Goal: Information Seeking & Learning: Learn about a topic

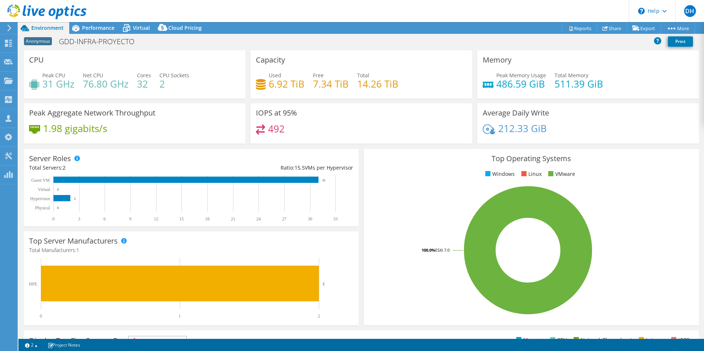
select select "USD"
click at [103, 26] on span "Performance" at bounding box center [98, 27] width 32 height 7
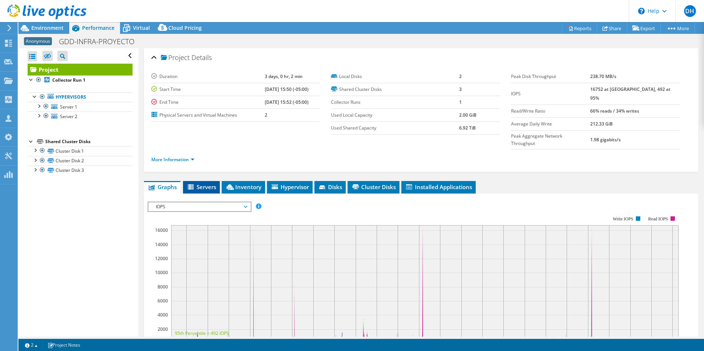
click at [195, 181] on li "Servers" at bounding box center [201, 187] width 37 height 13
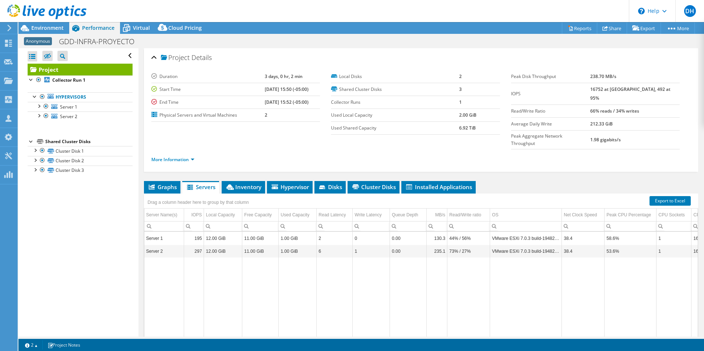
drag, startPoint x: 296, startPoint y: 336, endPoint x: 261, endPoint y: 335, distance: 35.0
click at [261, 336] on div "Graphs Servers Inventory Hypervisor Disks Cluster Disks Installed Applications …" at bounding box center [421, 273] width 554 height 184
click at [239, 183] on span "Inventory" at bounding box center [243, 186] width 36 height 7
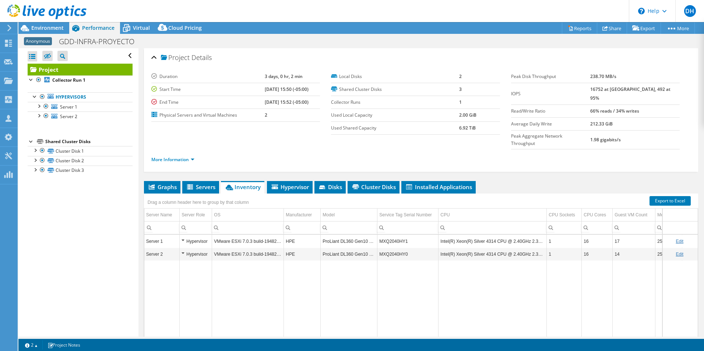
drag, startPoint x: 415, startPoint y: 340, endPoint x: 495, endPoint y: 340, distance: 80.6
click at [495, 340] on section "Warnings Messages Queue Depth is not recorded from VMware VCenter servers and w…" at bounding box center [360, 345] width 685 height 12
click at [283, 183] on span "Hypervisor" at bounding box center [289, 186] width 38 height 7
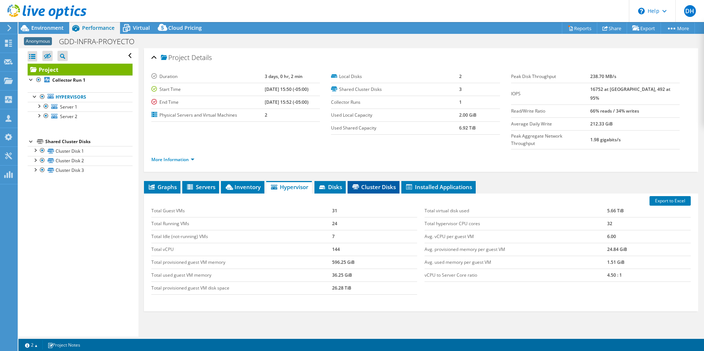
click at [383, 183] on span "Cluster Disks" at bounding box center [373, 186] width 45 height 7
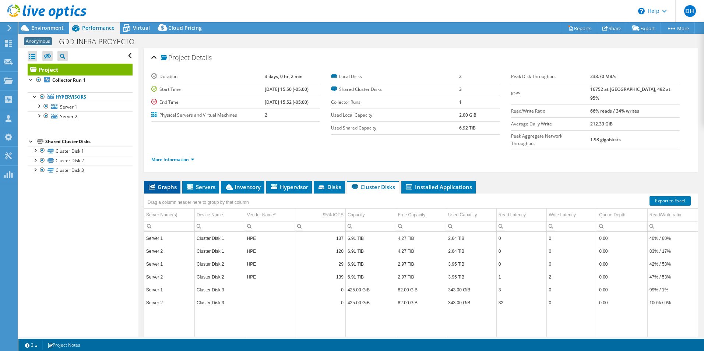
click at [170, 183] on span "Graphs" at bounding box center [162, 186] width 29 height 7
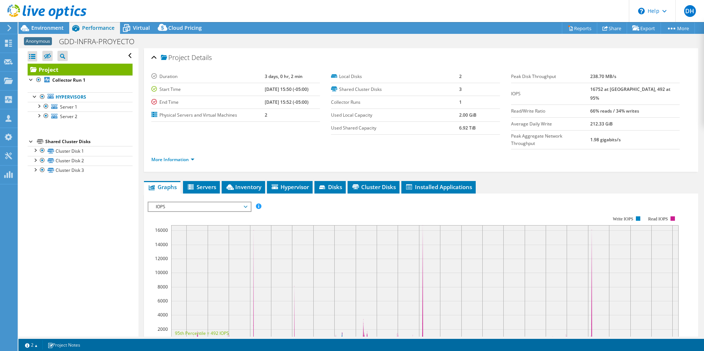
click at [188, 202] on span "IOPS" at bounding box center [199, 206] width 95 height 9
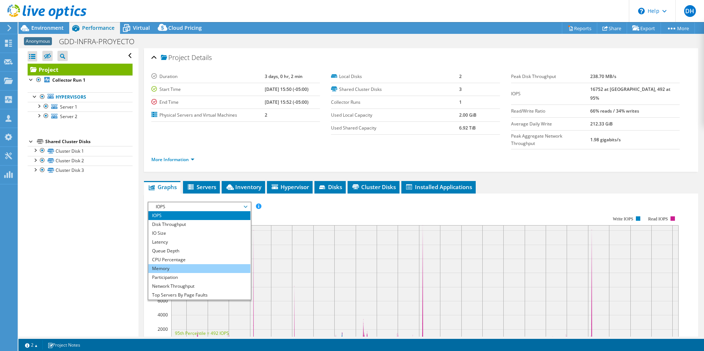
click at [173, 264] on li "Memory" at bounding box center [199, 268] width 102 height 9
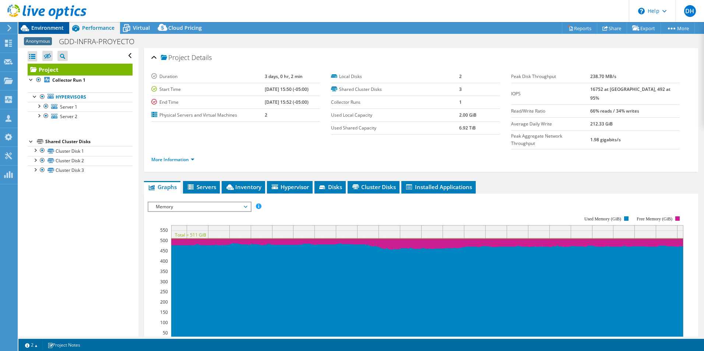
click at [56, 25] on span "Environment" at bounding box center [47, 27] width 32 height 7
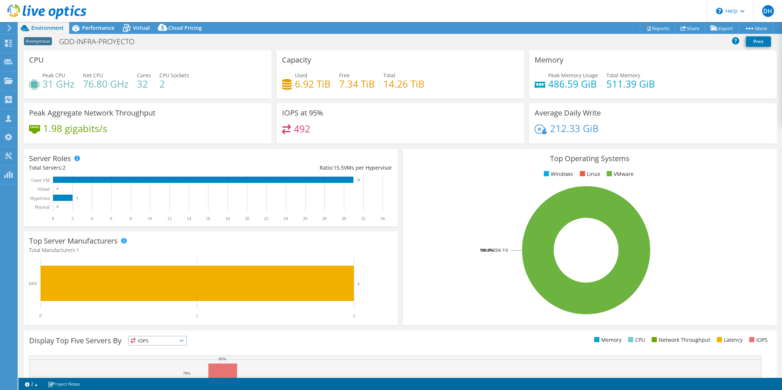
select select "USD"
